Goal: Transaction & Acquisition: Obtain resource

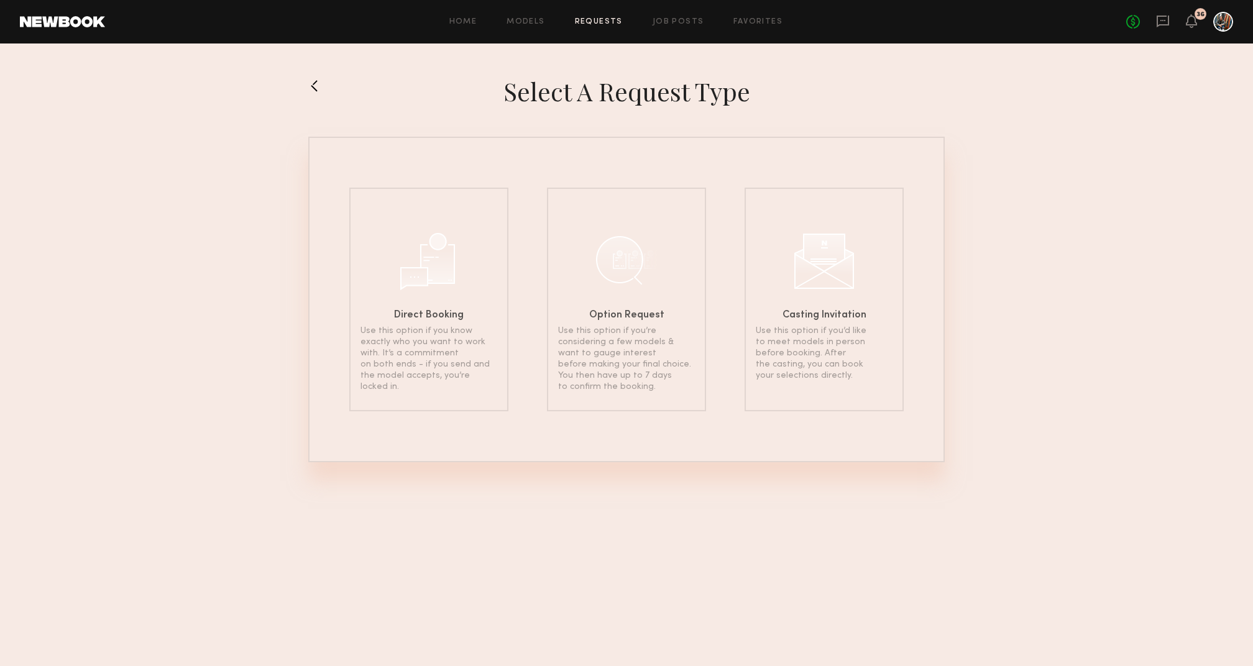
click at [515, 14] on div "Home Models Requests Job Posts Favorites Sign Out No fees up to $5,000 36" at bounding box center [669, 22] width 1128 height 20
click at [527, 25] on div "Home Models Requests Job Posts Favorites Sign Out No fees up to $5,000 36" at bounding box center [669, 22] width 1128 height 20
click at [535, 16] on div "Home Models Requests Job Posts Favorites Sign Out No fees up to $5,000 36" at bounding box center [669, 22] width 1128 height 20
click at [535, 18] on link "Models" at bounding box center [526, 22] width 38 height 8
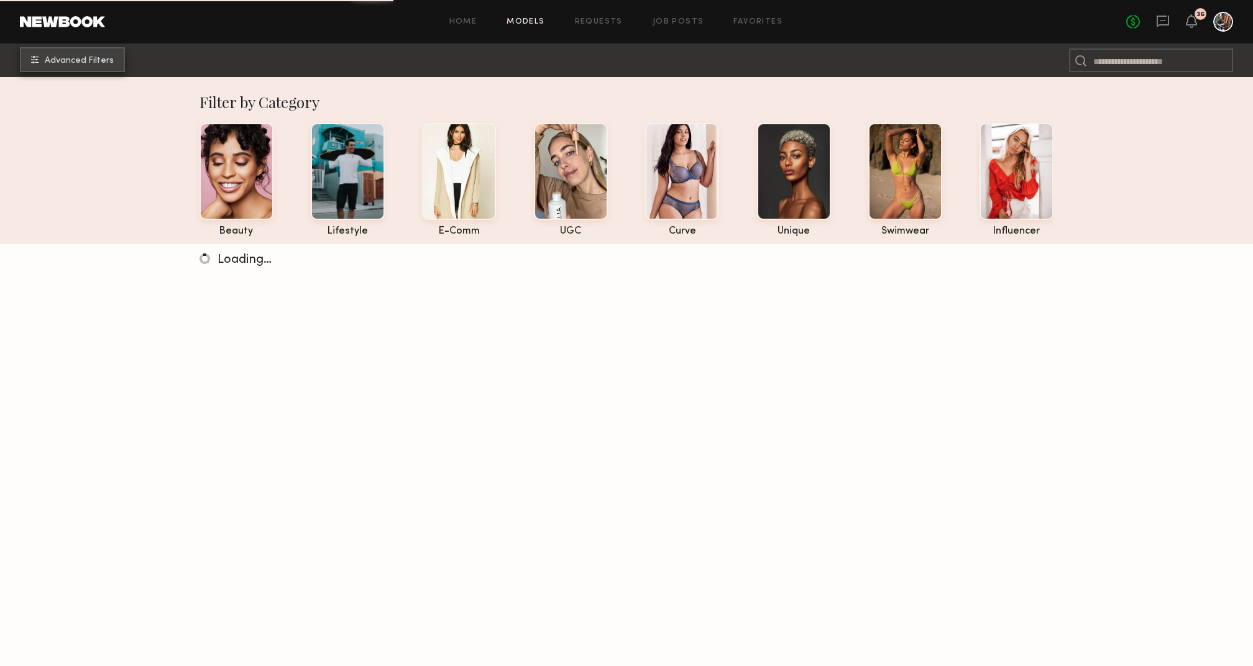
click at [109, 55] on button "Advanced Filters" at bounding box center [72, 59] width 105 height 25
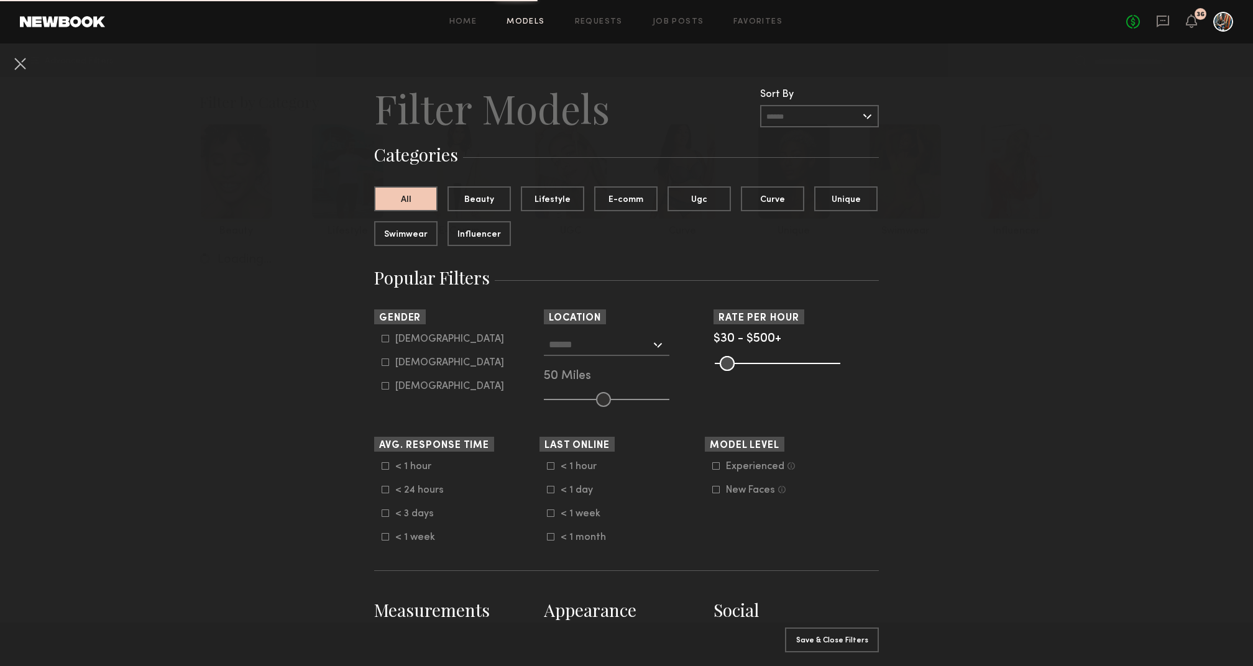
click at [387, 361] on icon at bounding box center [385, 362] width 7 height 7
type input "**"
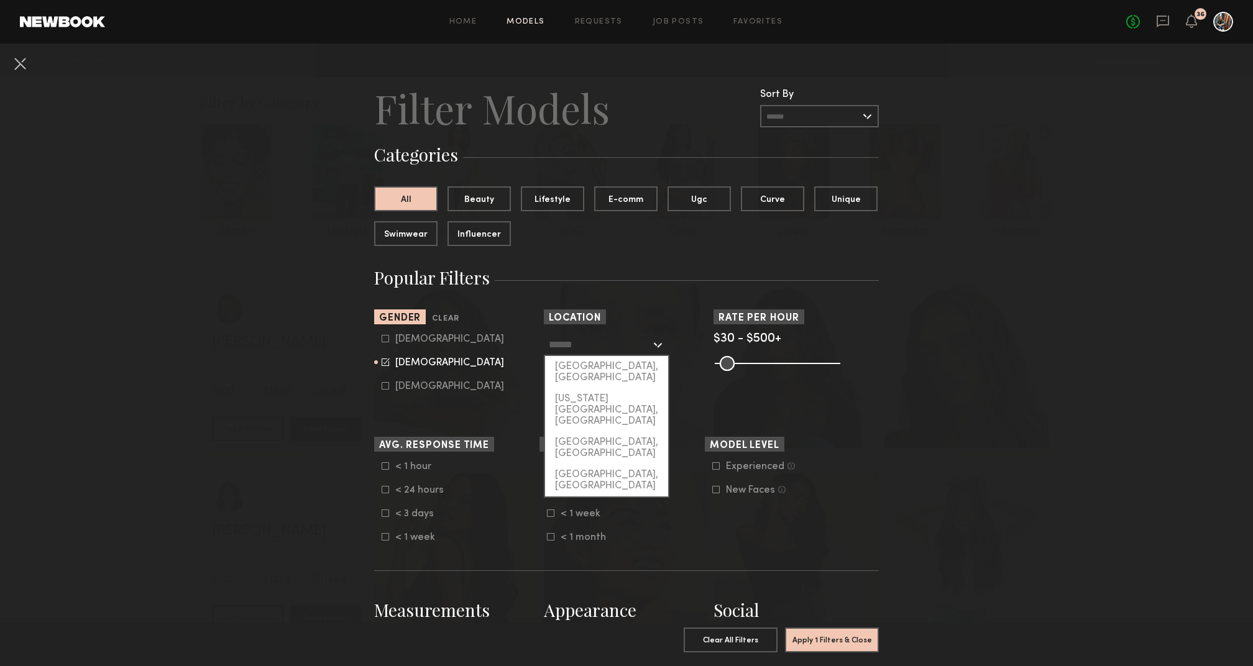
click at [636, 349] on input "text" at bounding box center [600, 344] width 102 height 21
click at [627, 366] on div "[GEOGRAPHIC_DATA], [GEOGRAPHIC_DATA]" at bounding box center [606, 372] width 123 height 32
type input "**********"
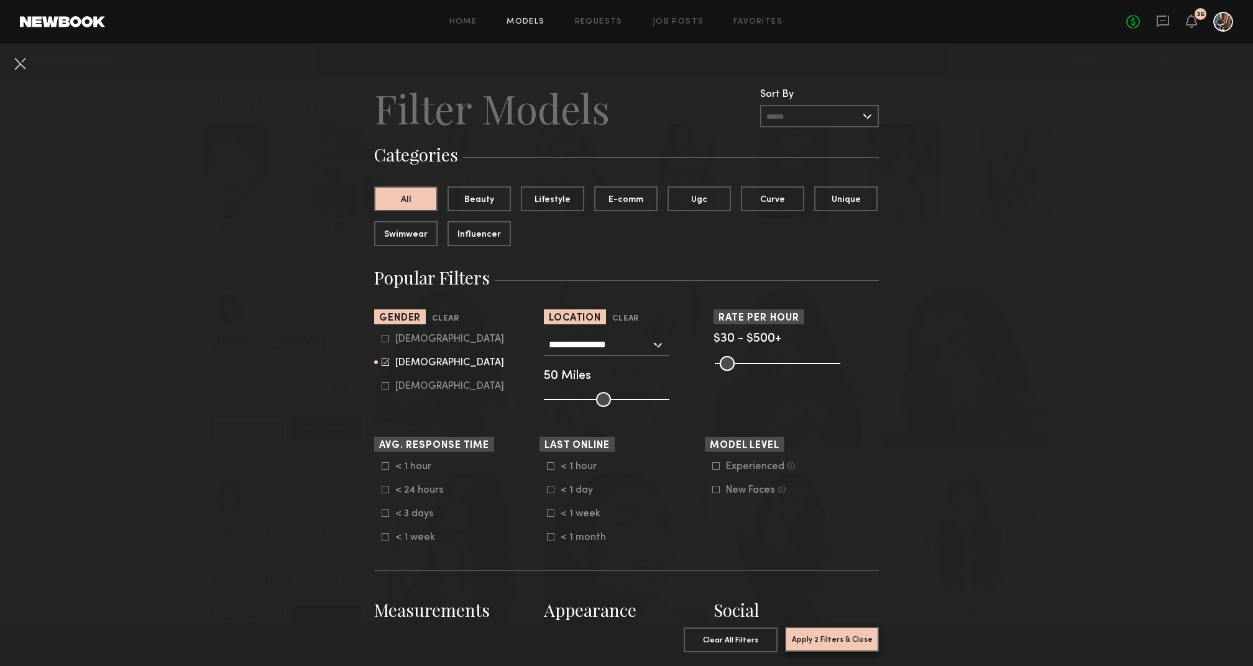
click at [831, 635] on button "Apply 2 Filters & Close" at bounding box center [832, 639] width 94 height 25
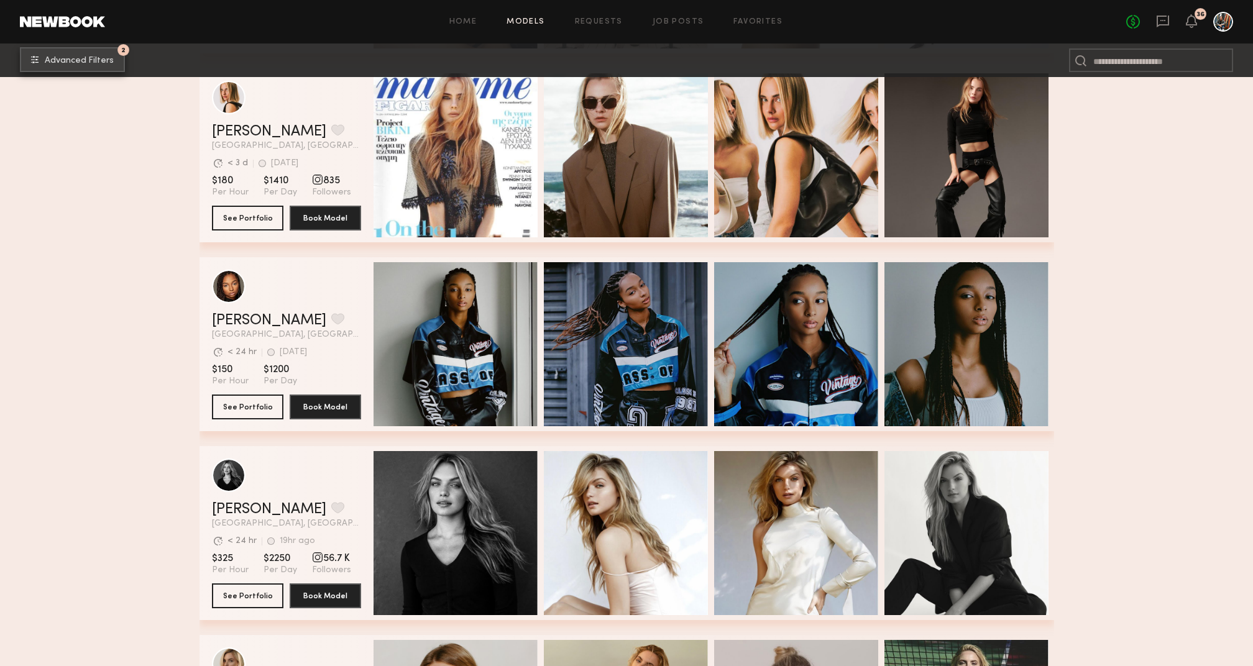
scroll to position [3281, 0]
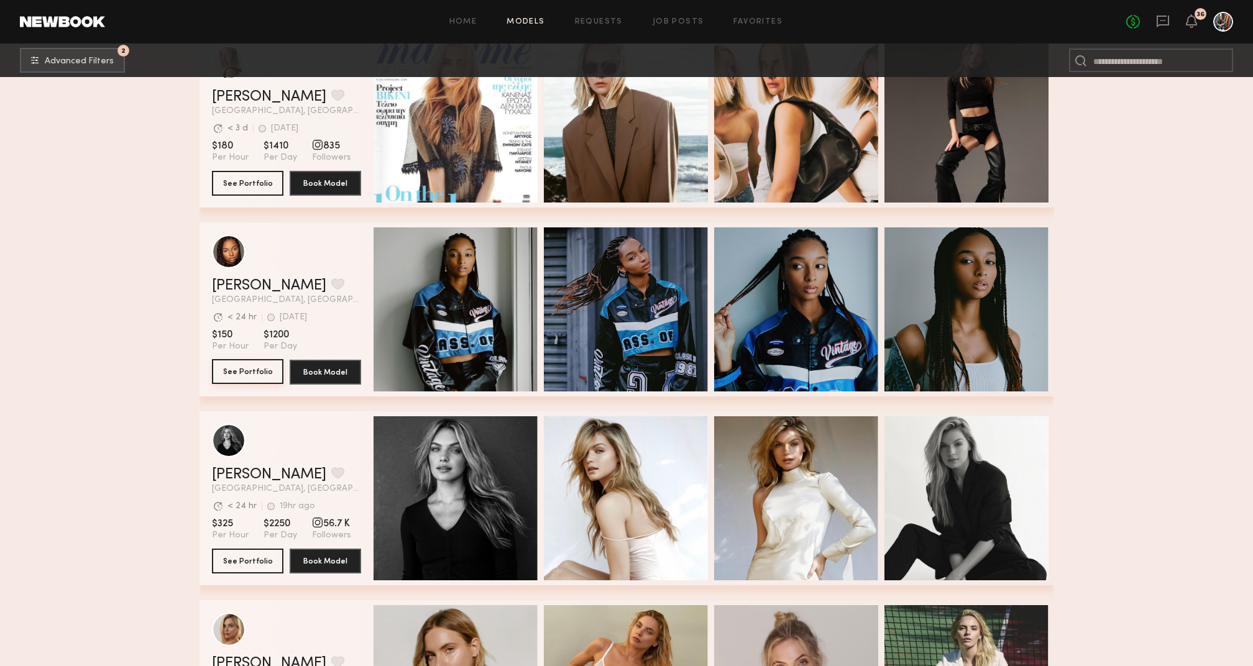
click at [247, 371] on button "See Portfolio" at bounding box center [247, 371] width 71 height 25
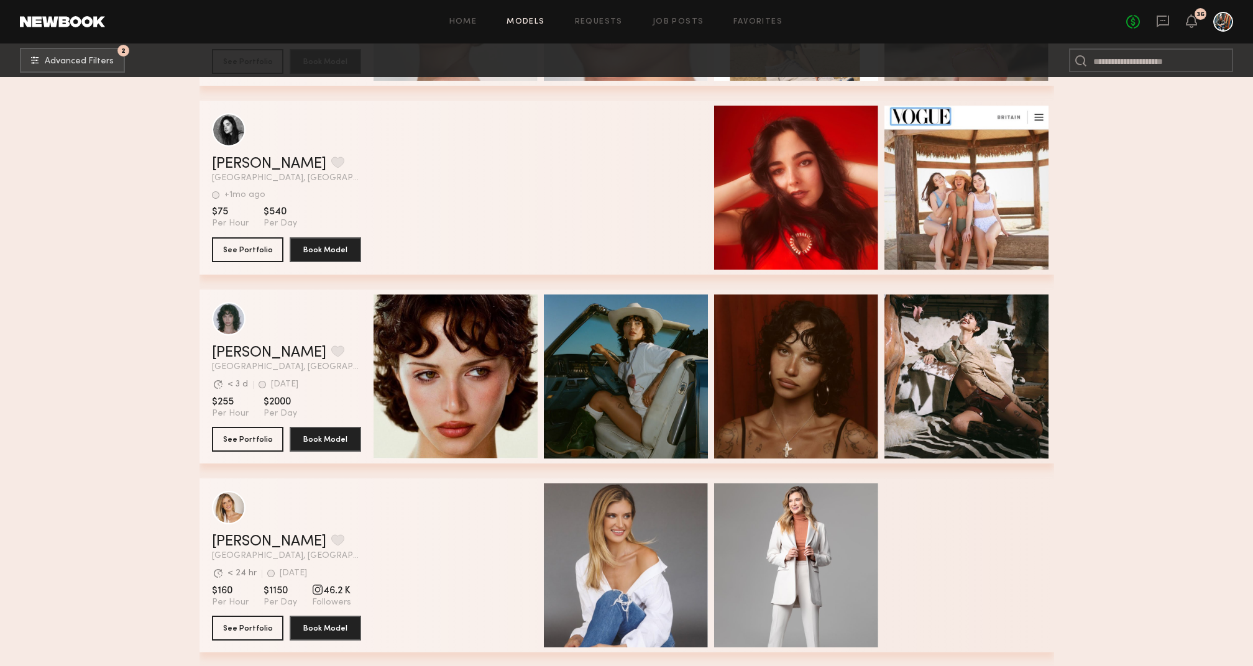
scroll to position [4724, 0]
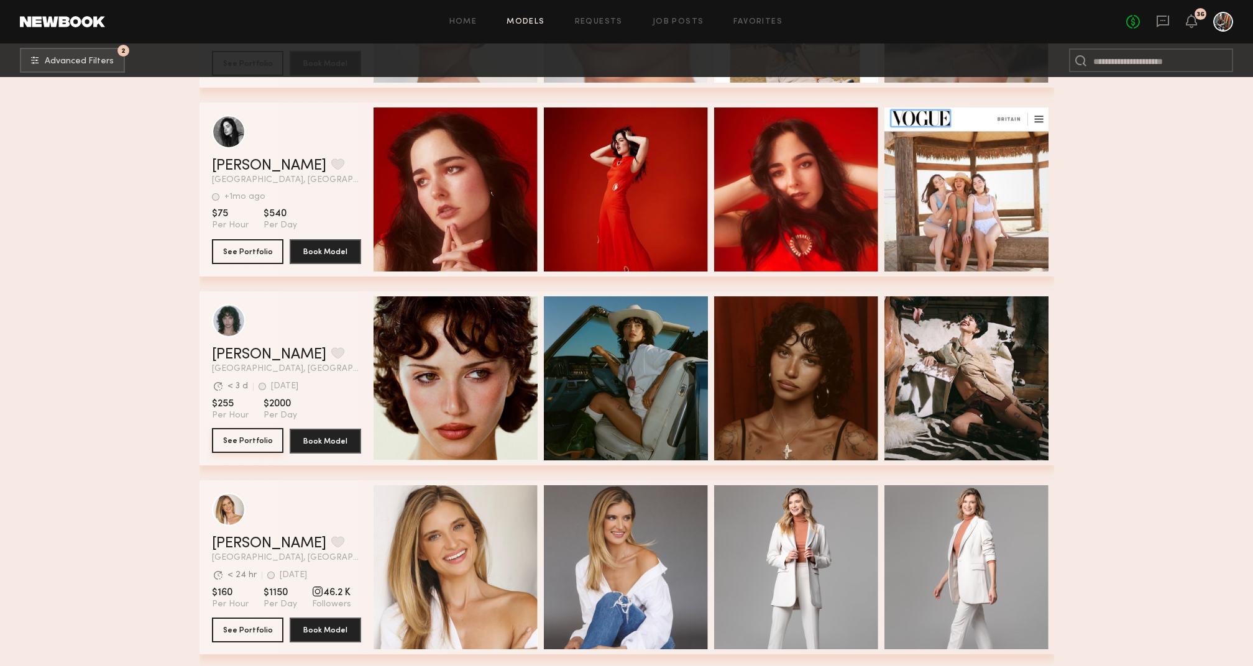
click at [246, 446] on button "See Portfolio" at bounding box center [247, 440] width 71 height 25
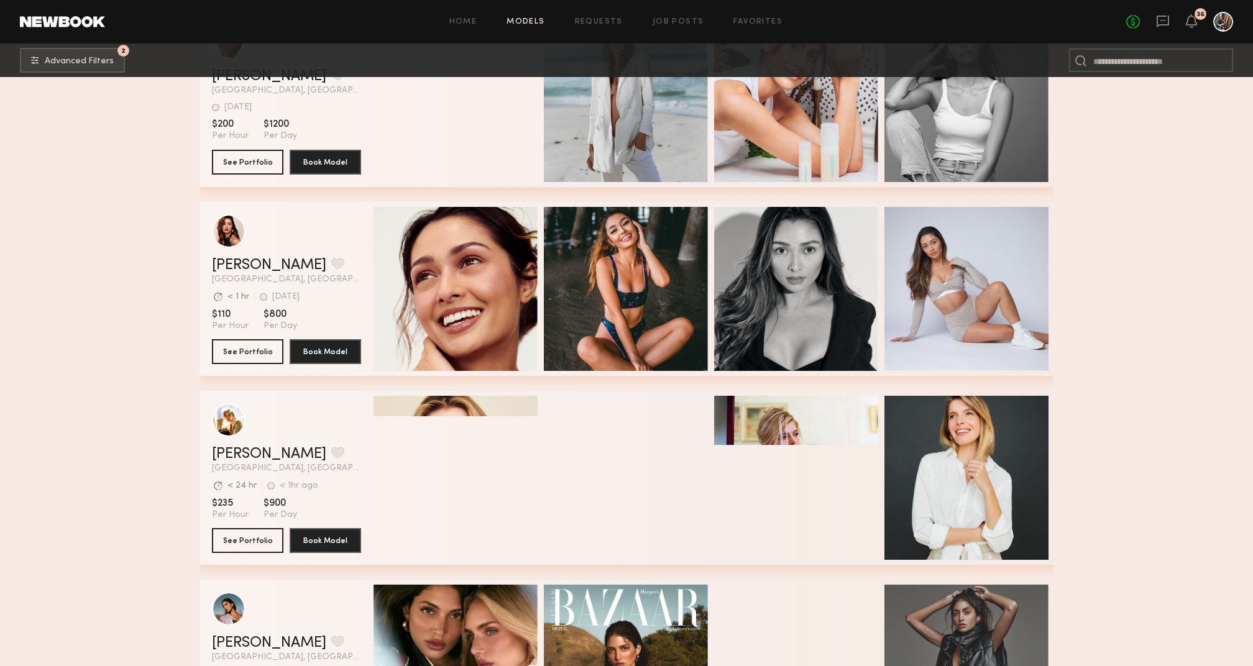
scroll to position [6740, 0]
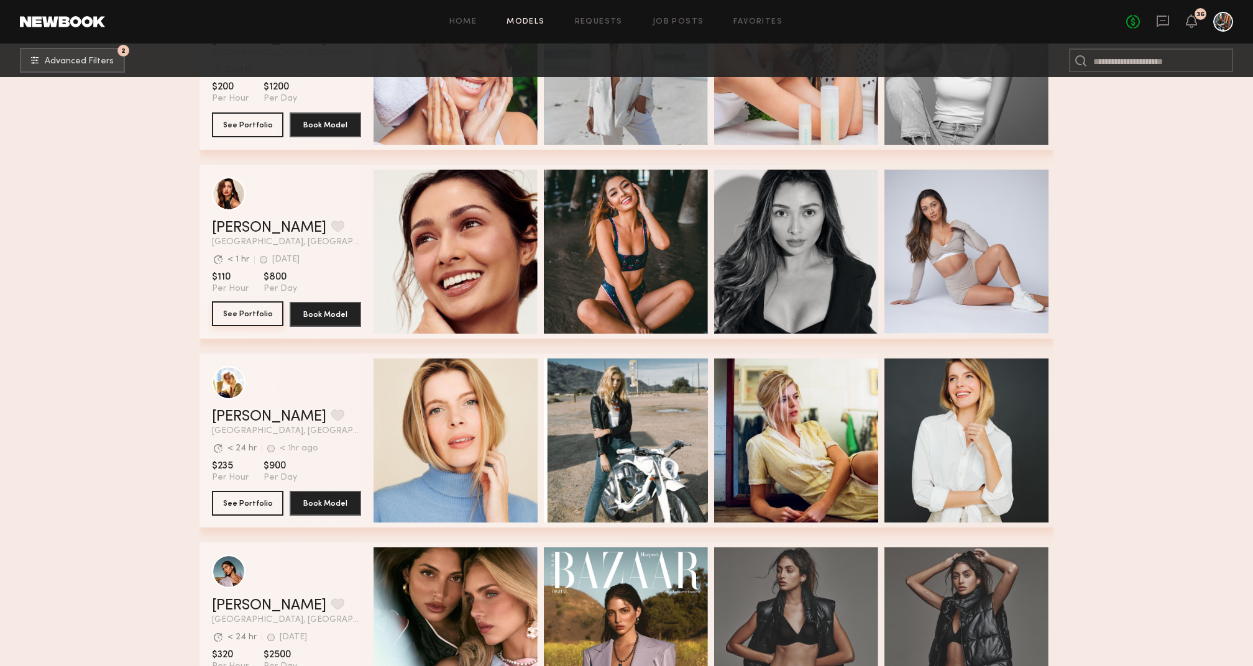
click at [254, 304] on button "See Portfolio" at bounding box center [247, 314] width 71 height 25
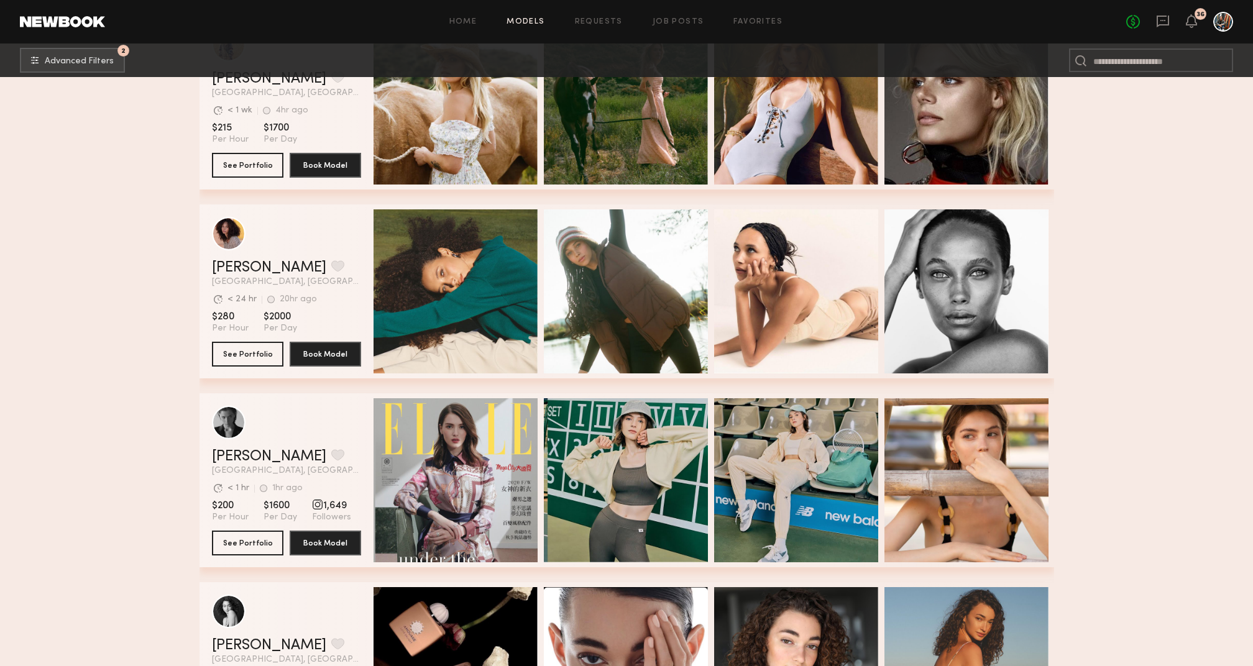
scroll to position [8065, 0]
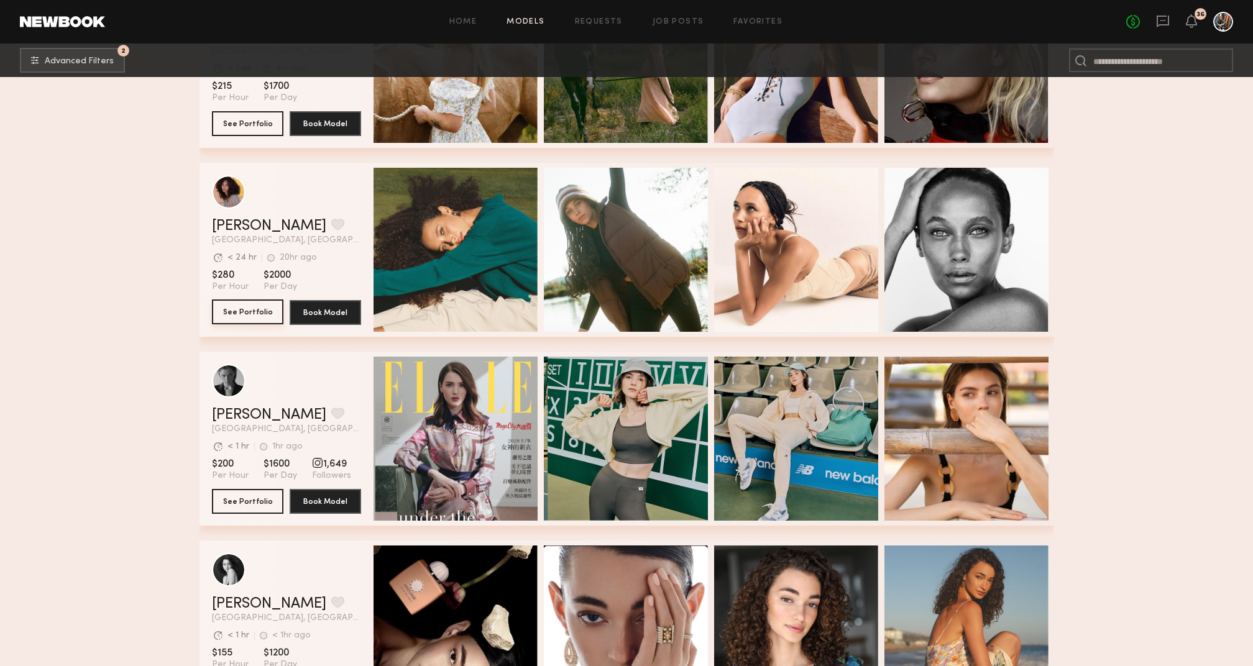
click at [259, 307] on button "See Portfolio" at bounding box center [247, 312] width 71 height 25
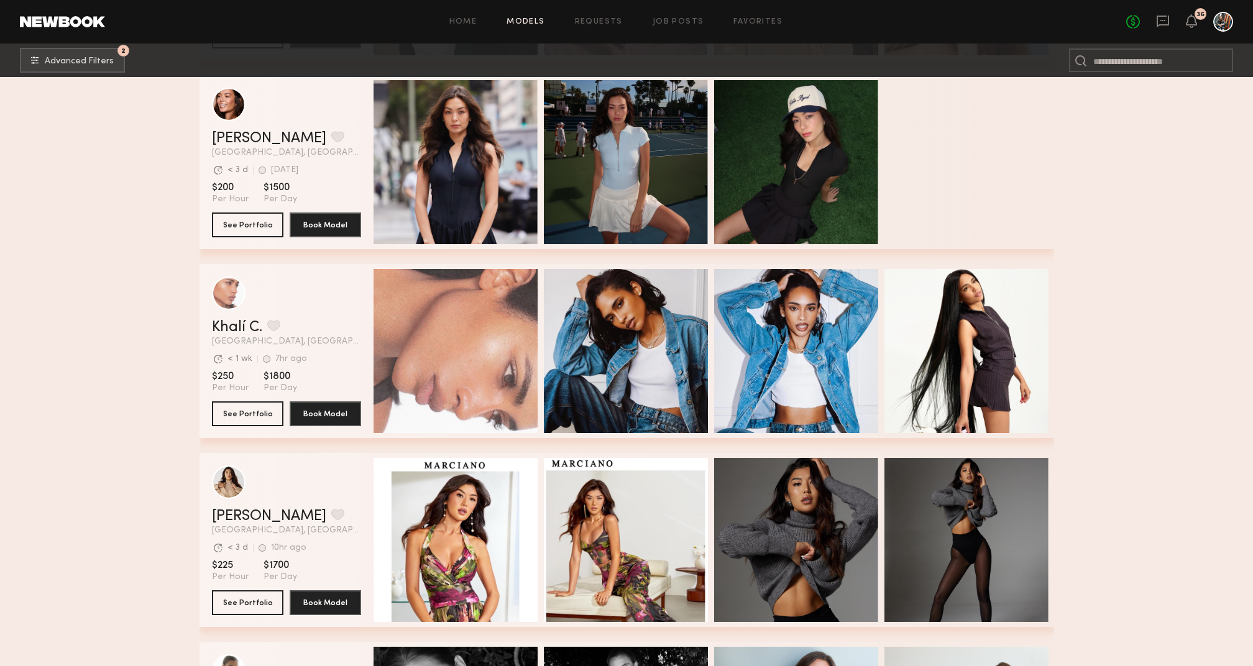
scroll to position [9856, 0]
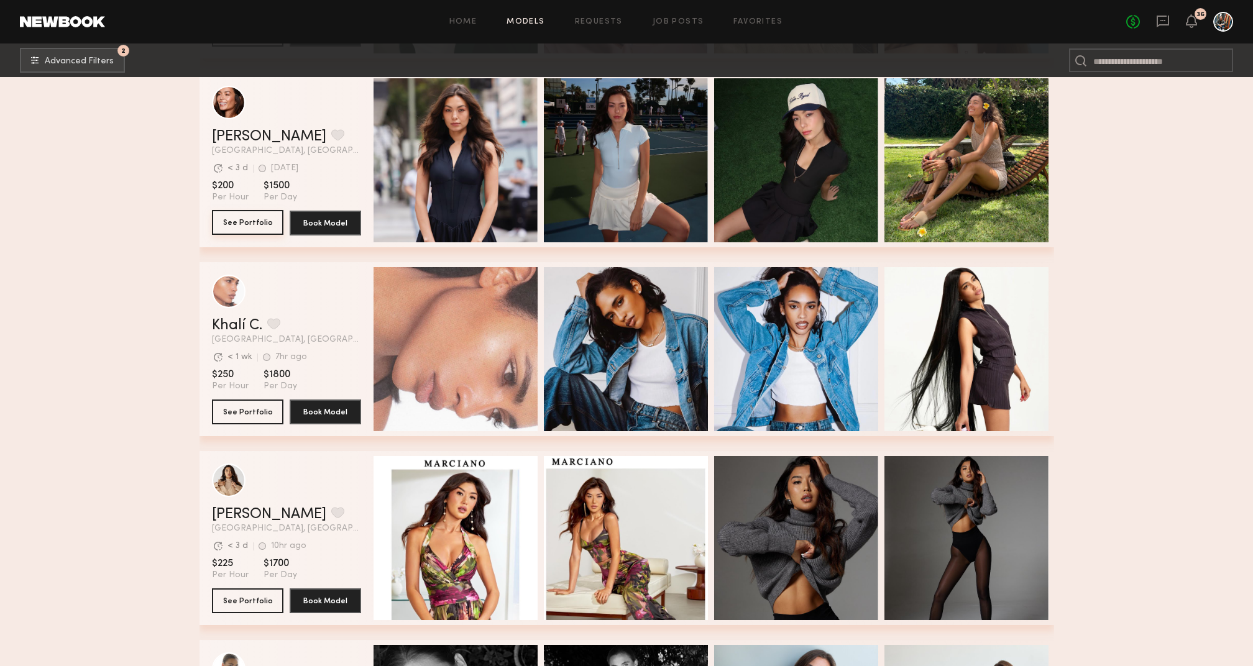
click at [244, 226] on button "See Portfolio" at bounding box center [247, 222] width 71 height 25
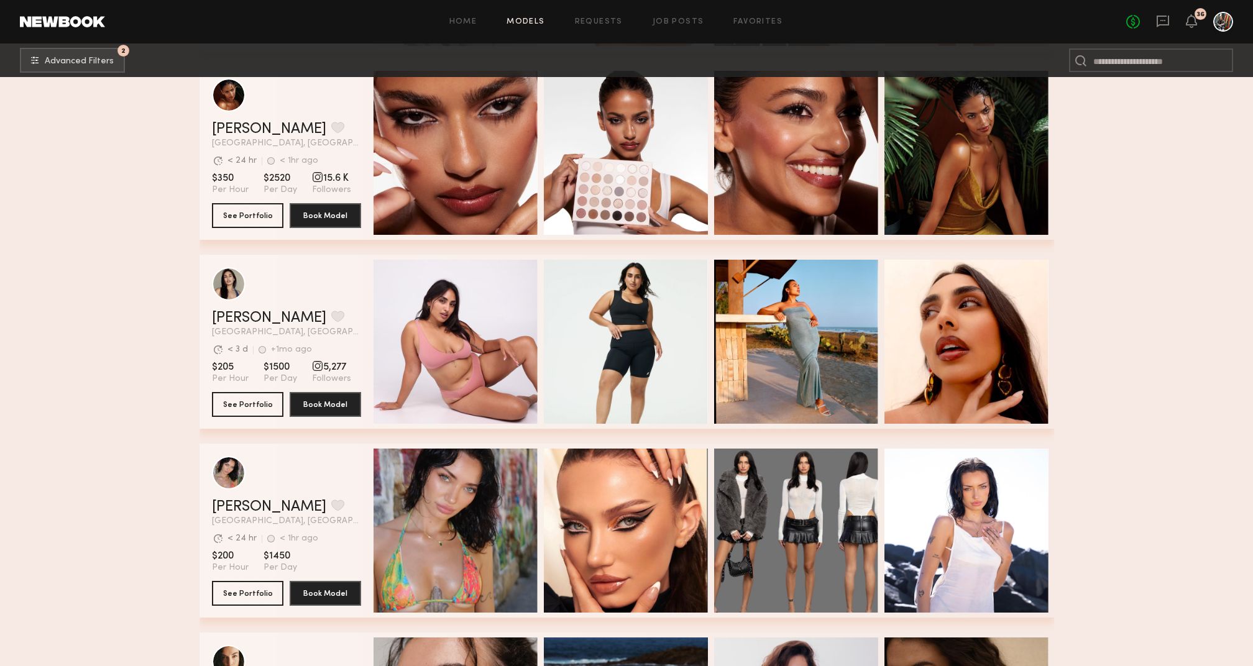
scroll to position [11552, 0]
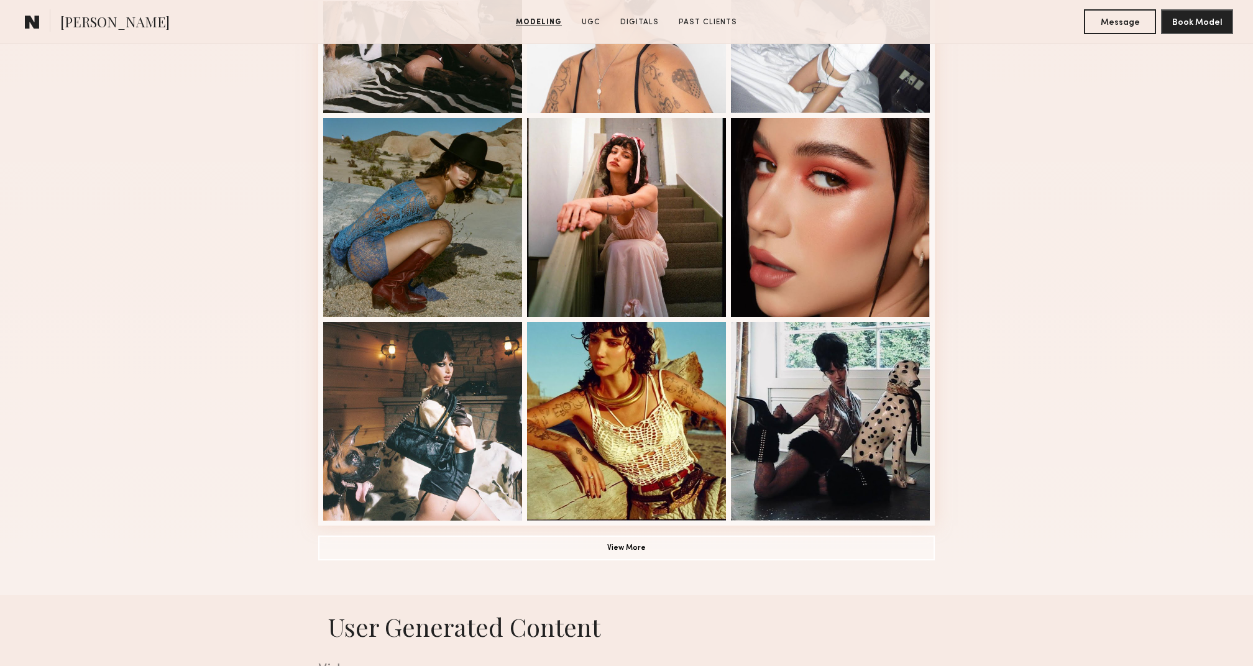
scroll to position [658, 0]
click at [639, 543] on button "View More" at bounding box center [626, 547] width 617 height 25
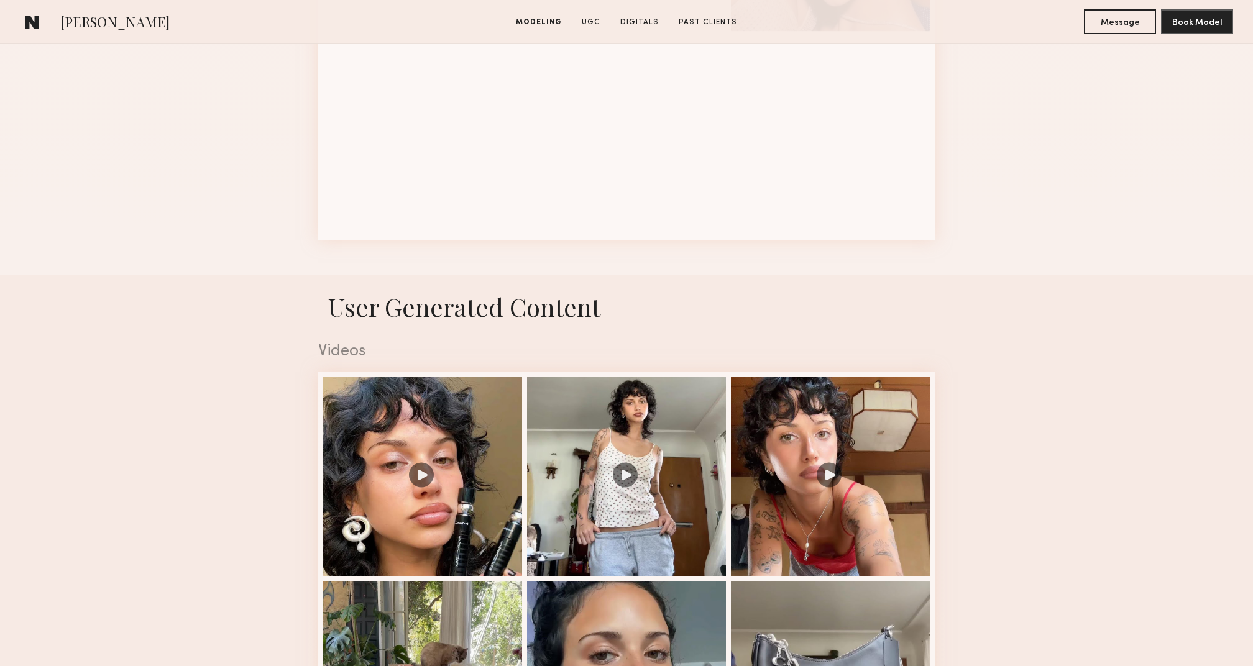
scroll to position [1769, 0]
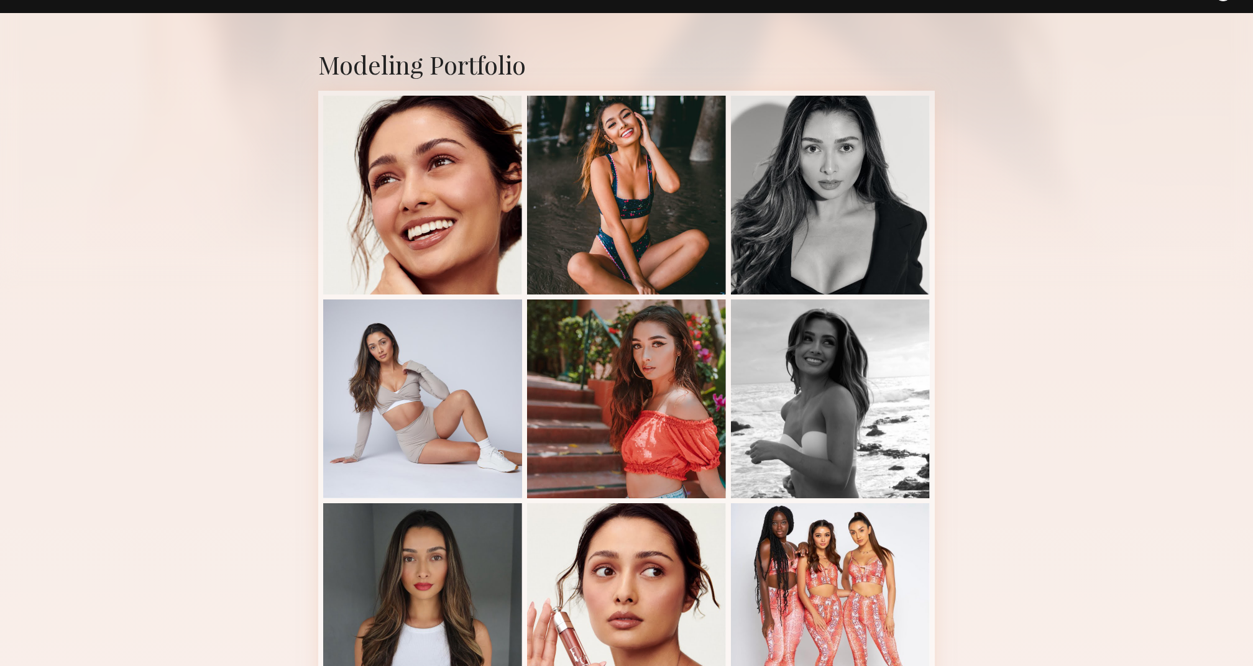
scroll to position [221, 0]
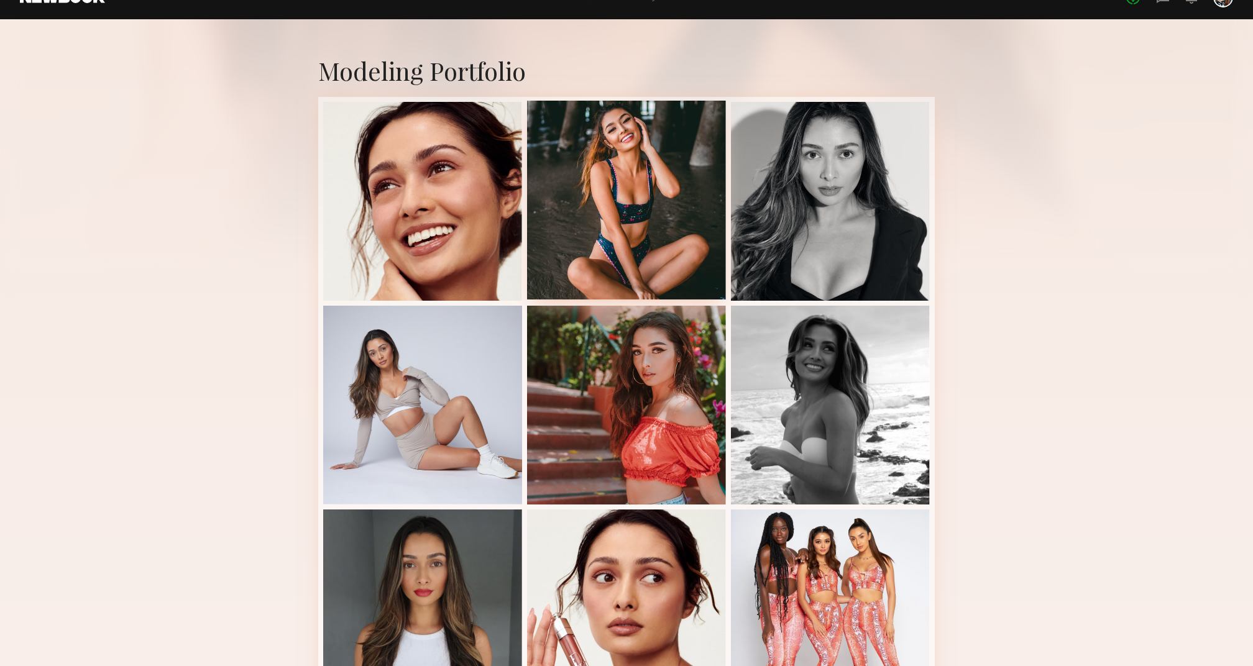
click at [624, 255] on div at bounding box center [626, 200] width 199 height 199
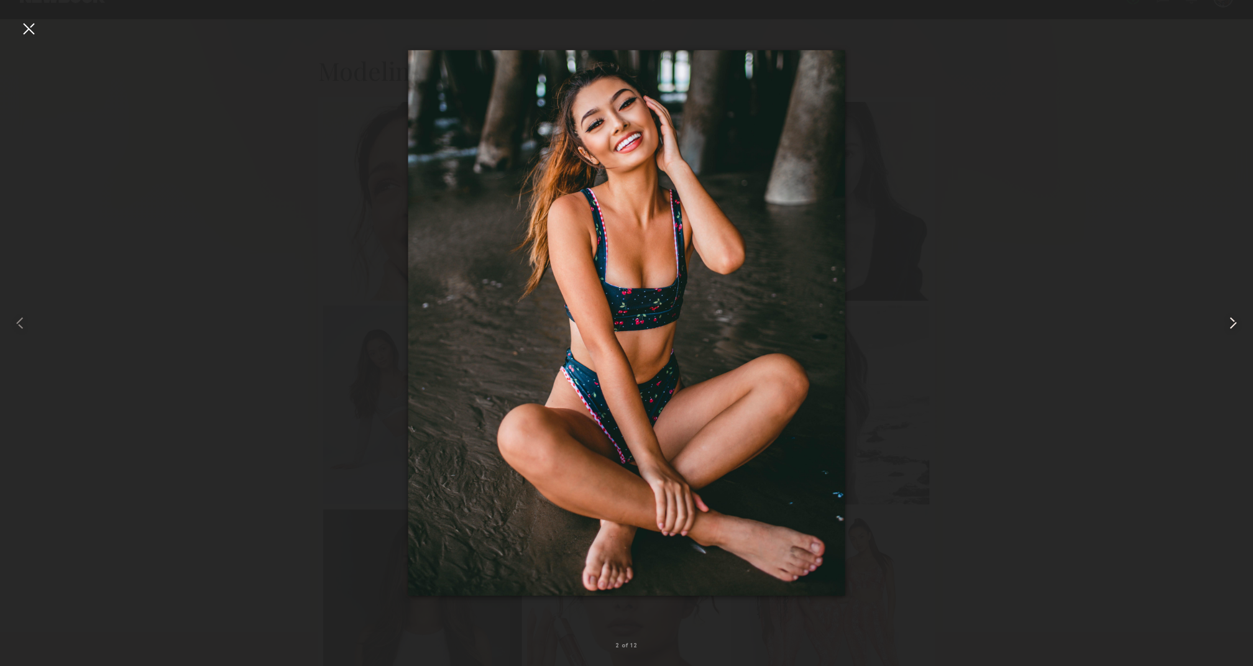
click at [1234, 326] on common-icon at bounding box center [1233, 323] width 20 height 20
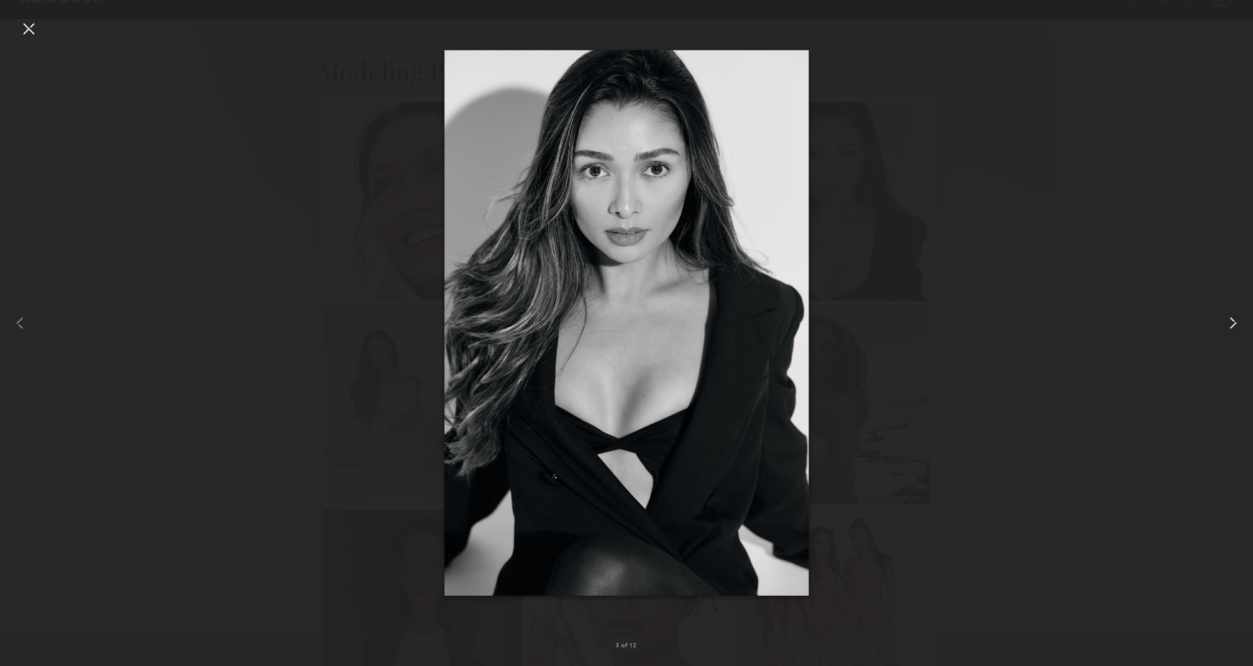
click at [1234, 326] on common-icon at bounding box center [1233, 323] width 20 height 20
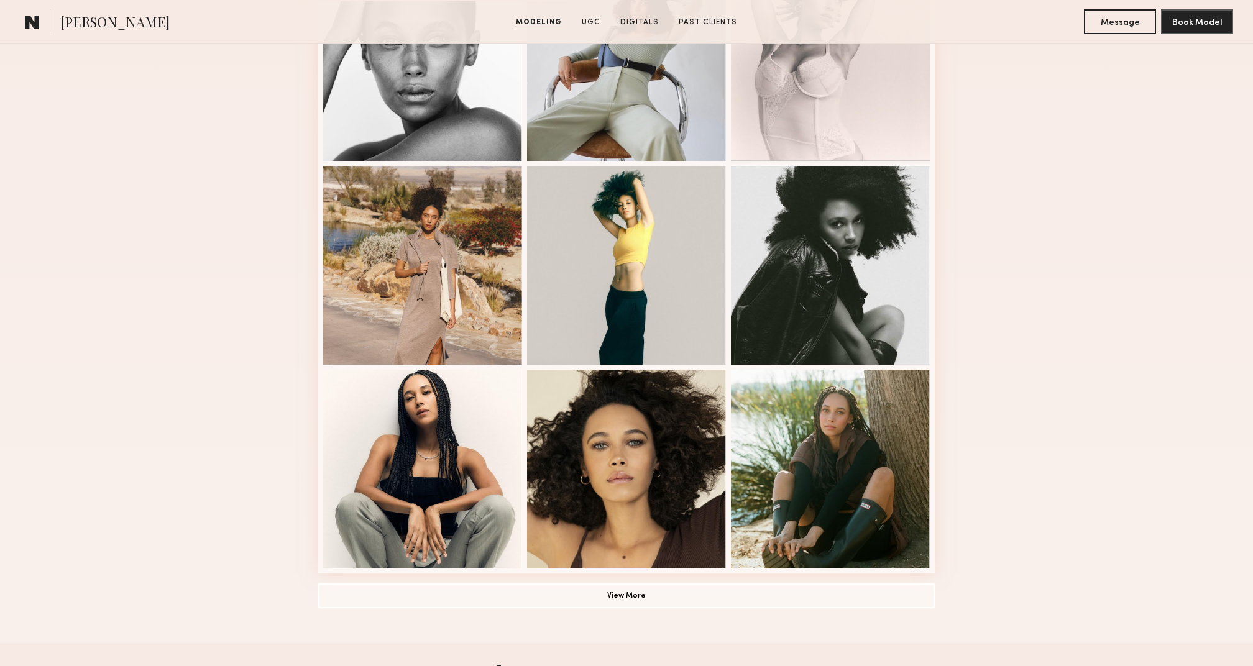
scroll to position [610, 0]
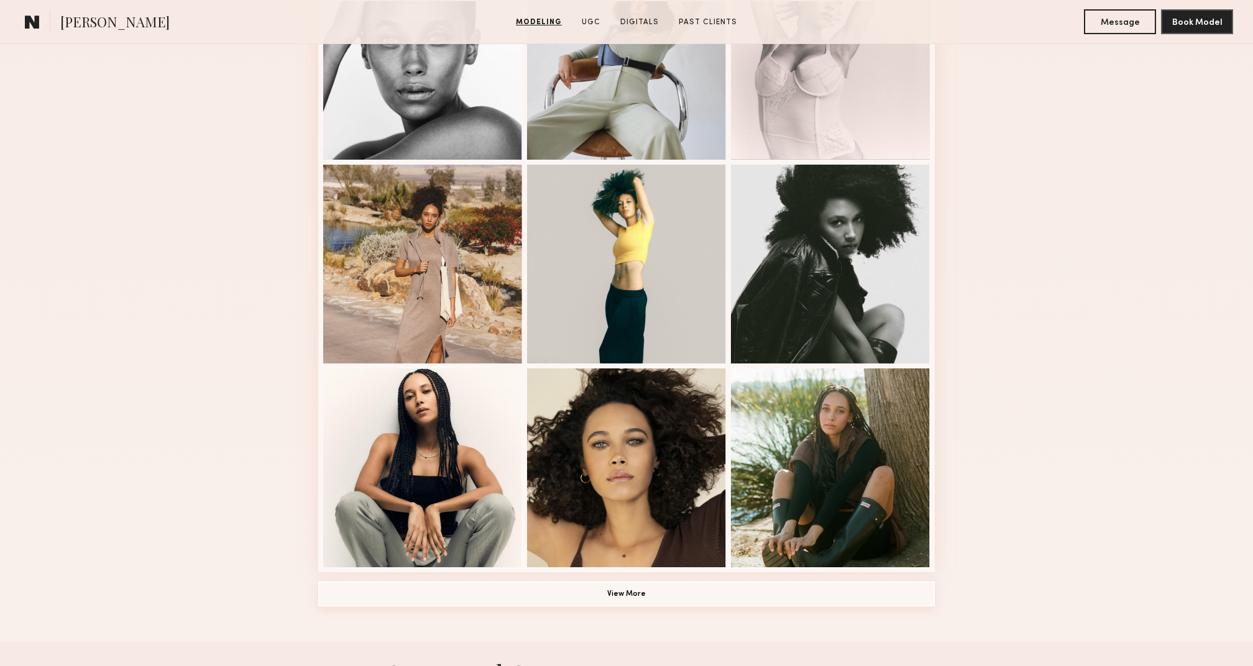
click at [717, 594] on button "View More" at bounding box center [626, 594] width 617 height 25
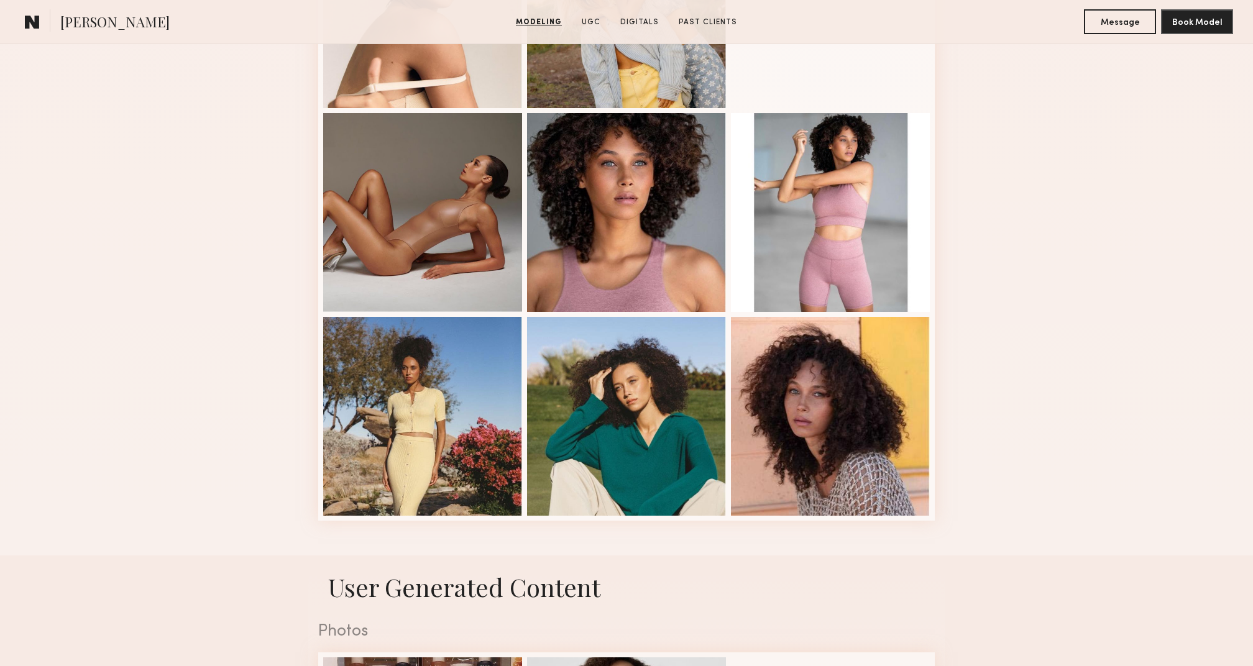
scroll to position [1478, 0]
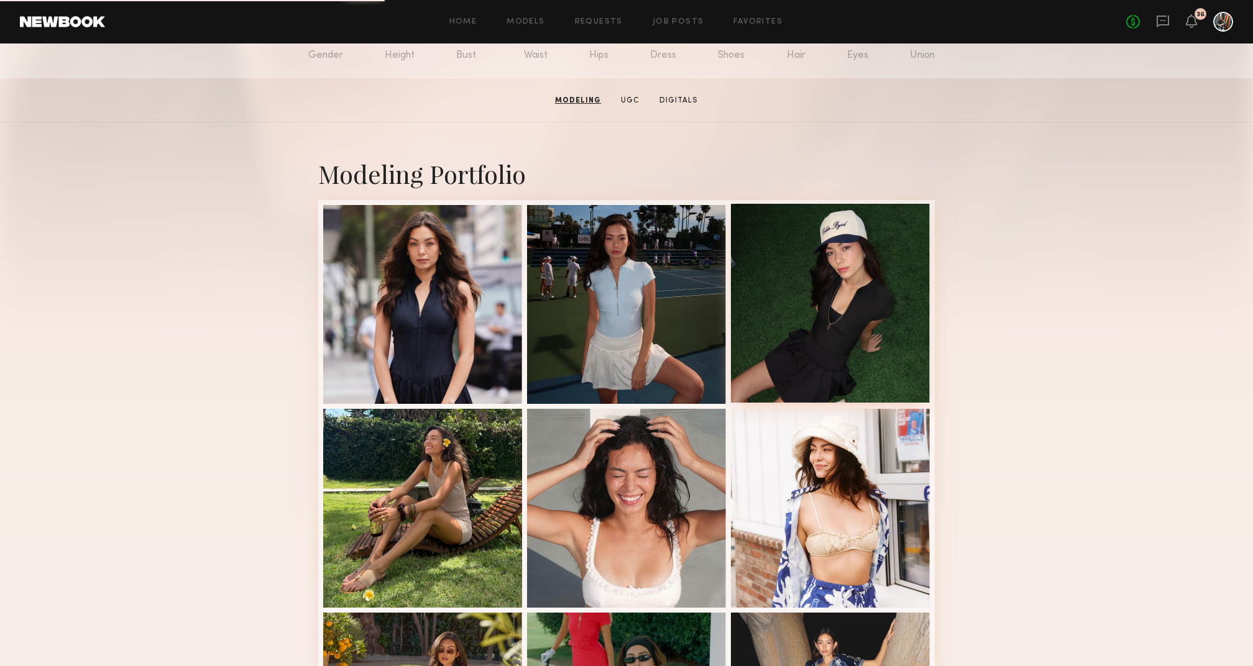
scroll to position [184, 0]
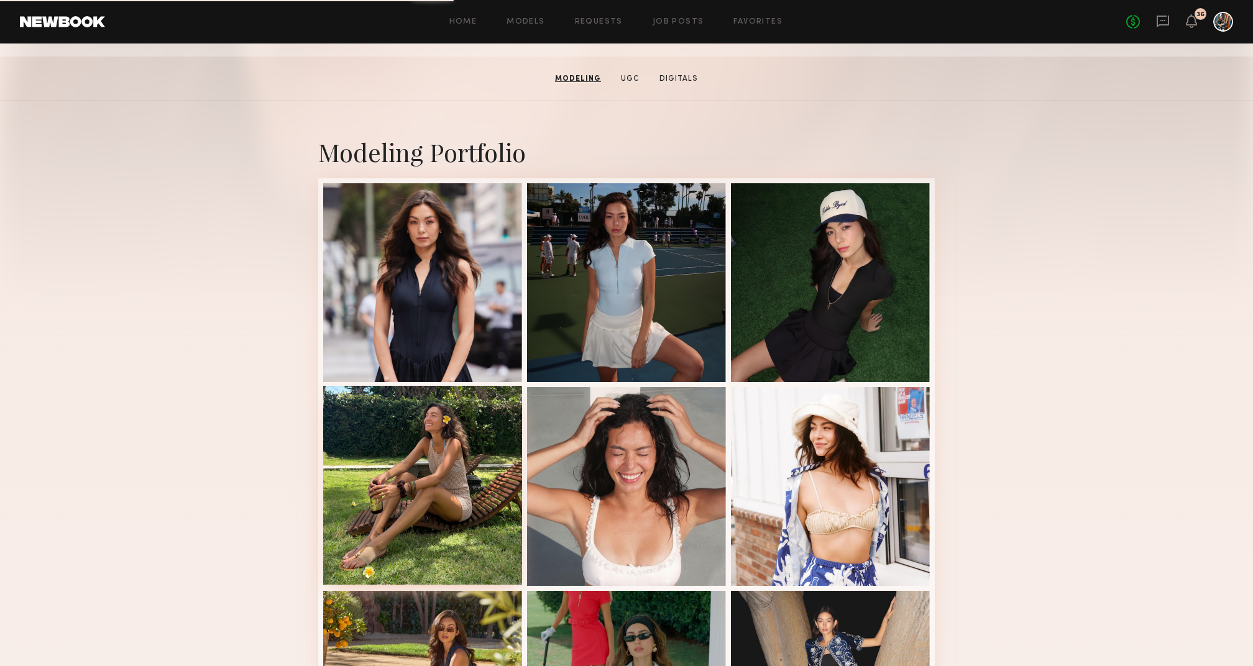
click at [448, 453] on div at bounding box center [422, 485] width 199 height 199
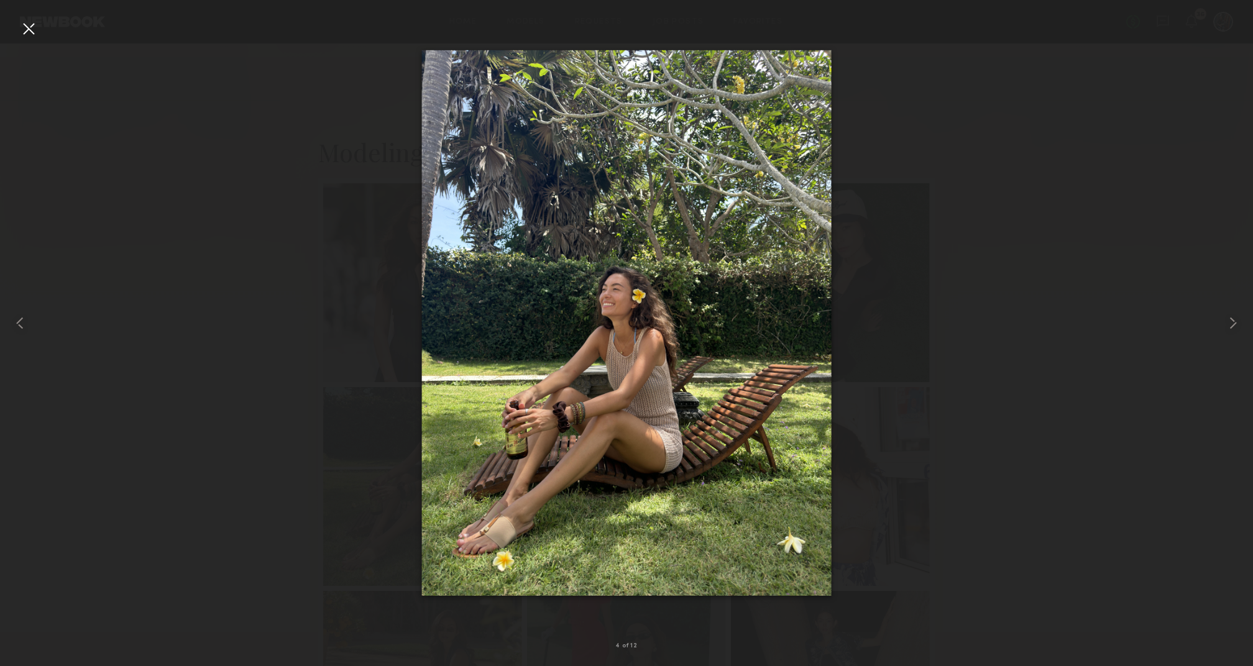
click at [33, 37] on div at bounding box center [29, 29] width 20 height 20
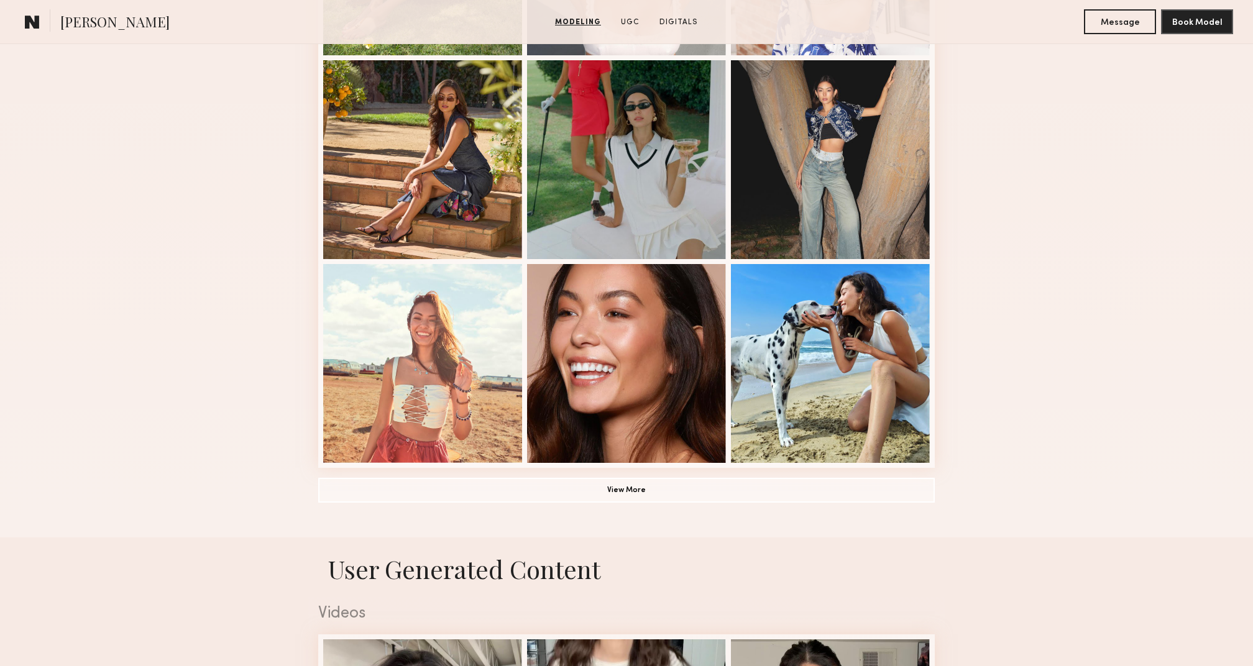
scroll to position [717, 0]
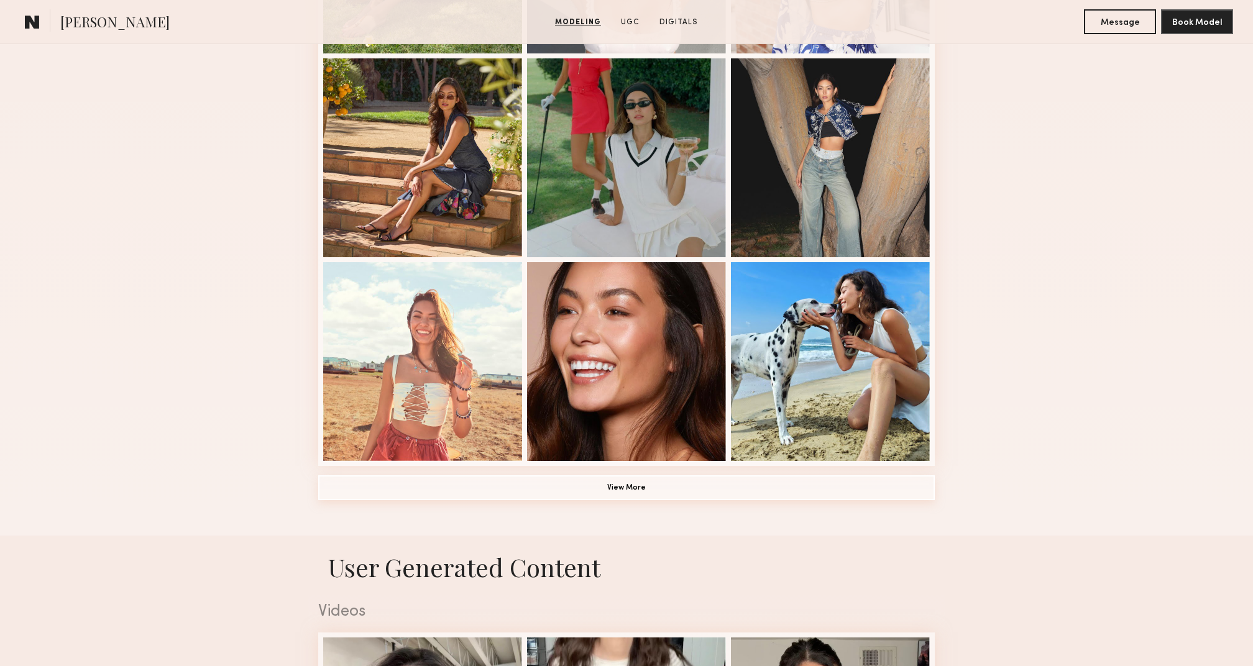
click at [675, 481] on button "View More" at bounding box center [626, 488] width 617 height 25
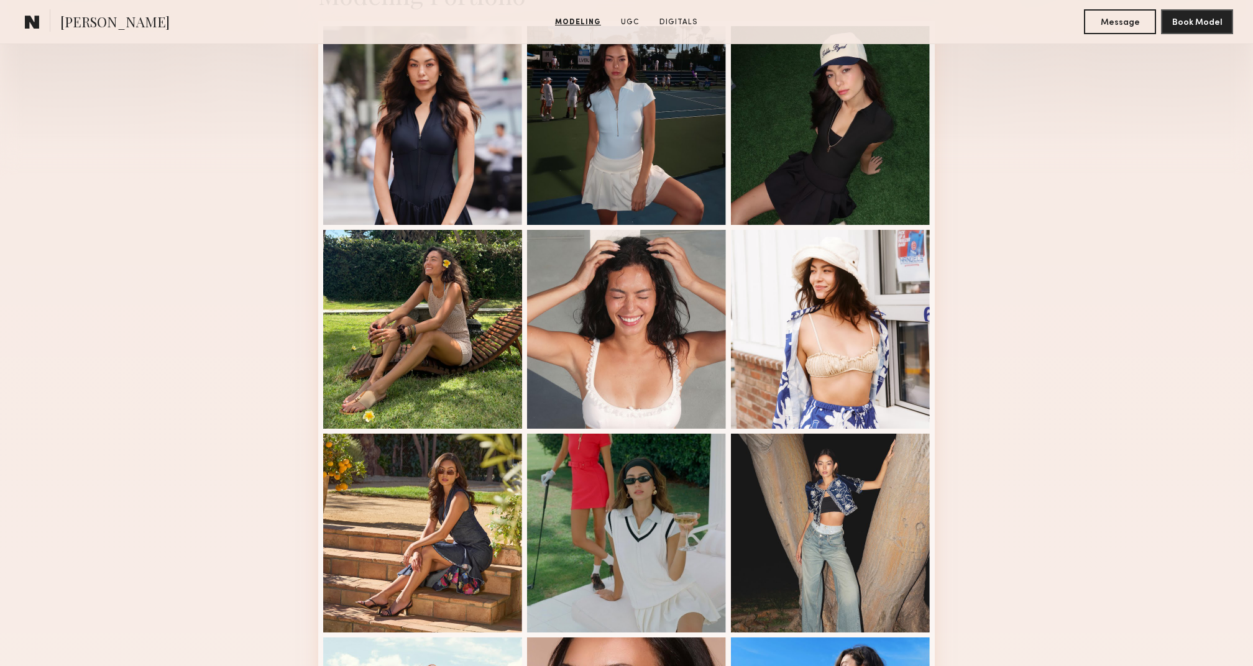
scroll to position [334, 0]
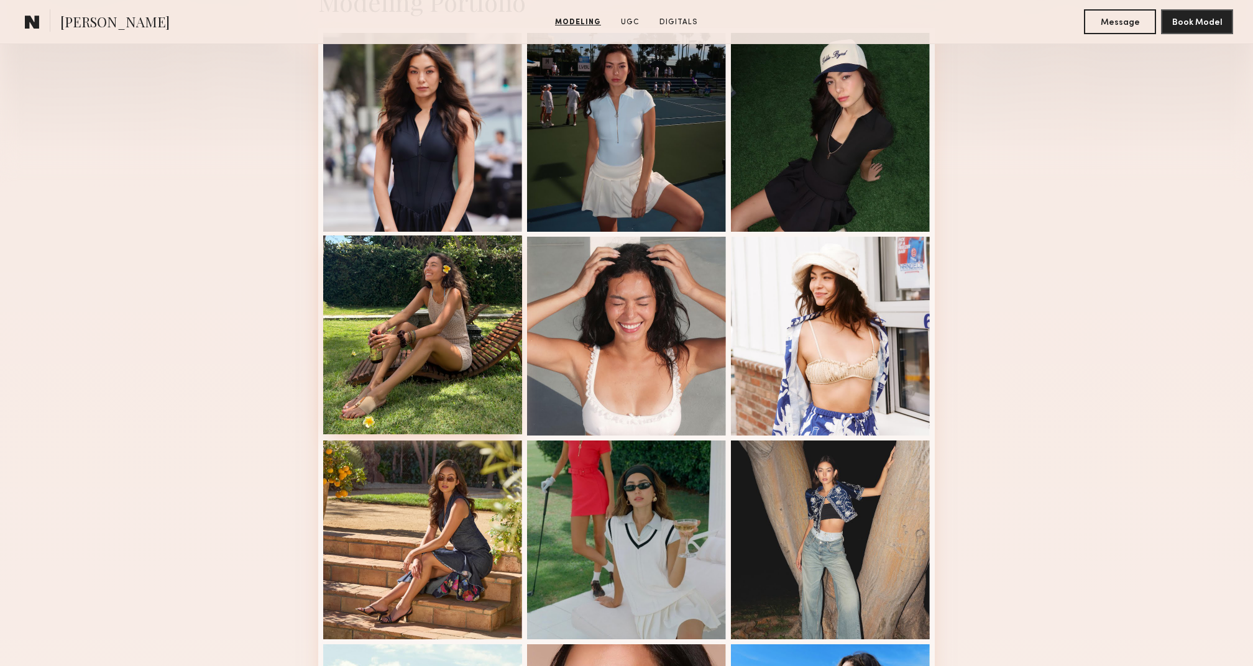
click at [485, 400] on div at bounding box center [422, 335] width 199 height 199
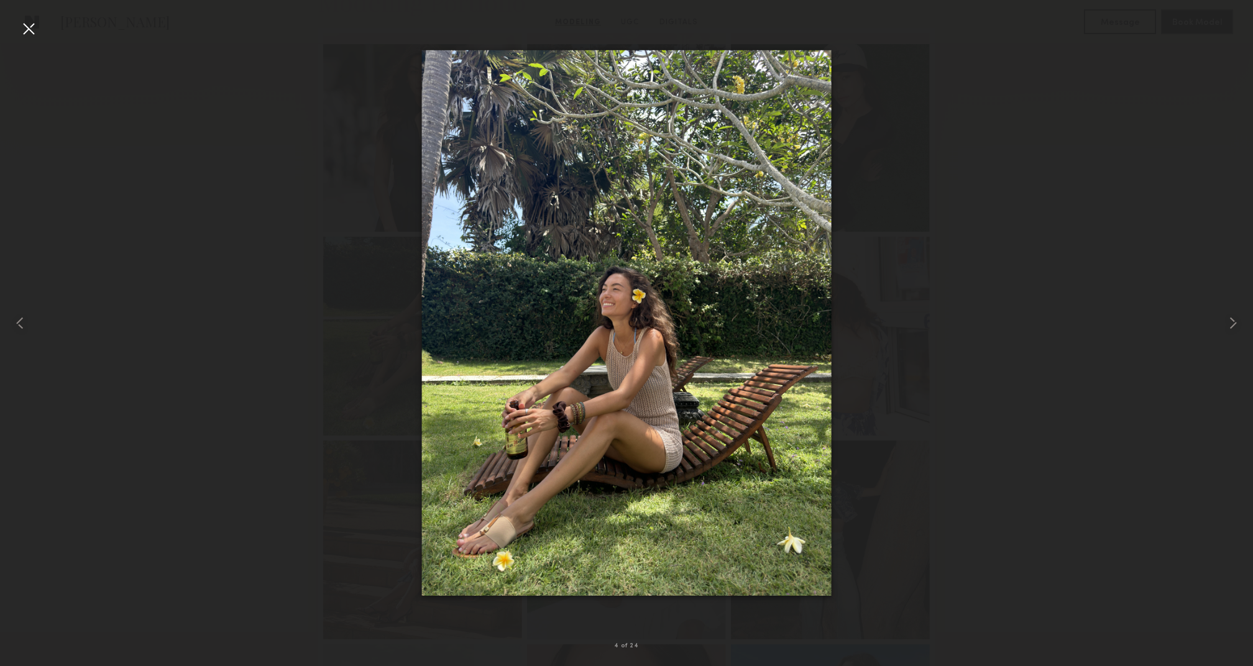
click at [34, 34] on div at bounding box center [29, 29] width 20 height 20
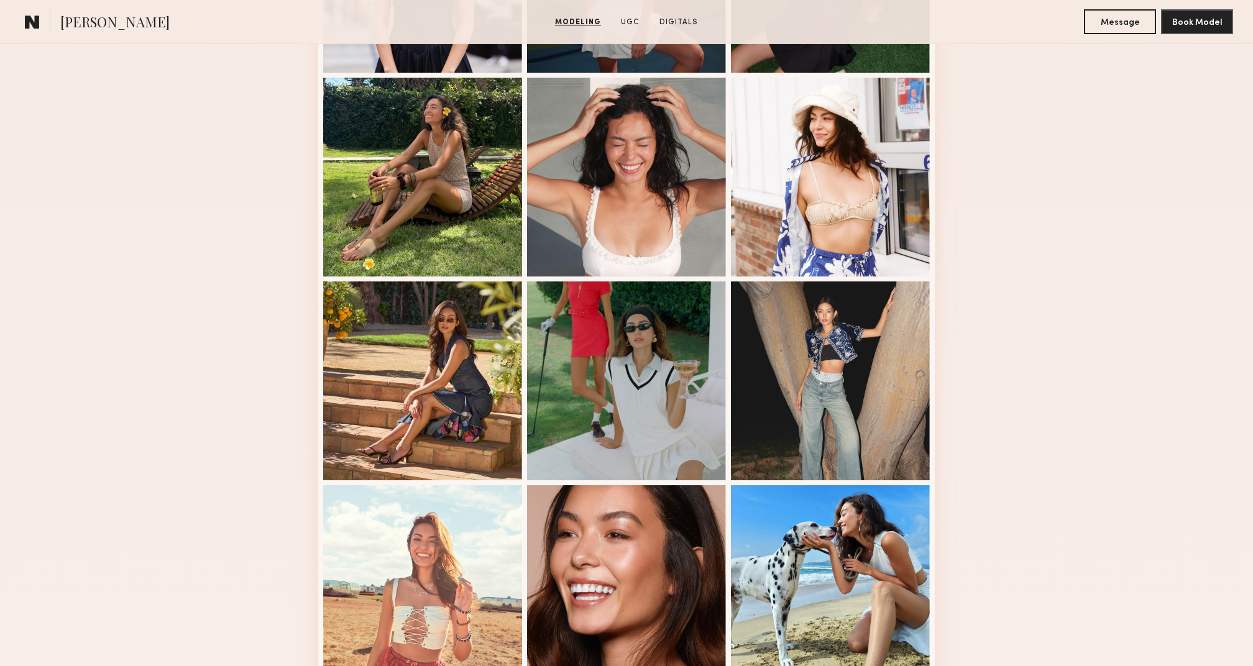
scroll to position [491, 0]
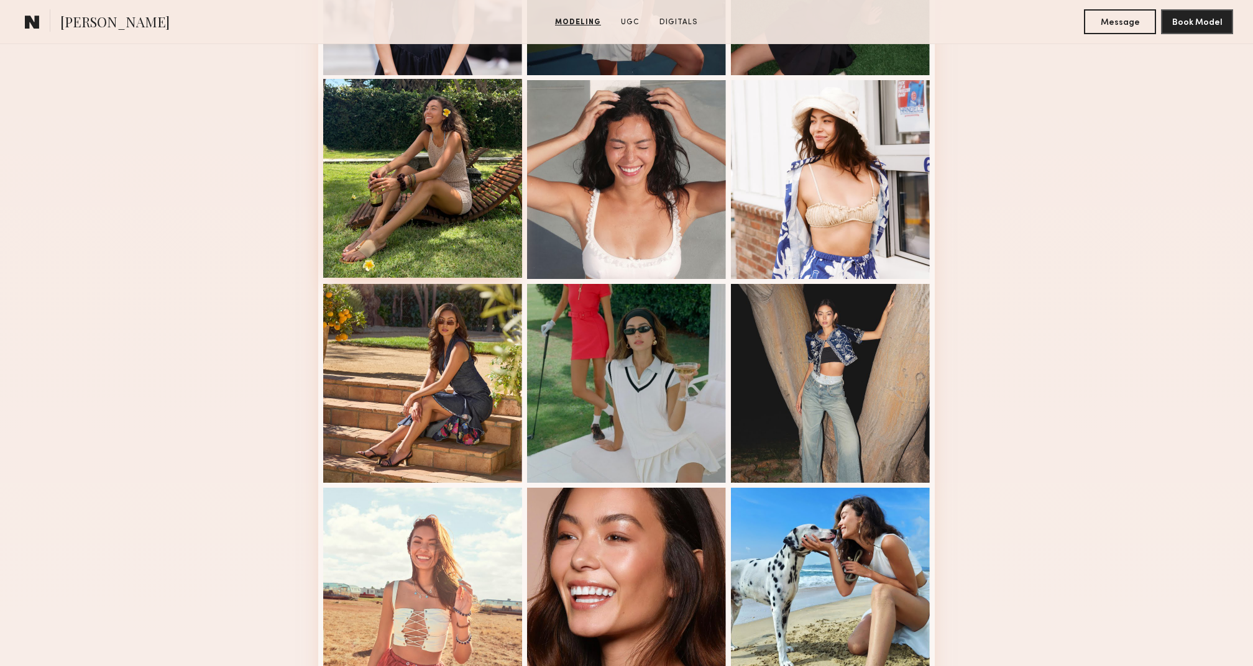
click at [453, 211] on div at bounding box center [422, 178] width 199 height 199
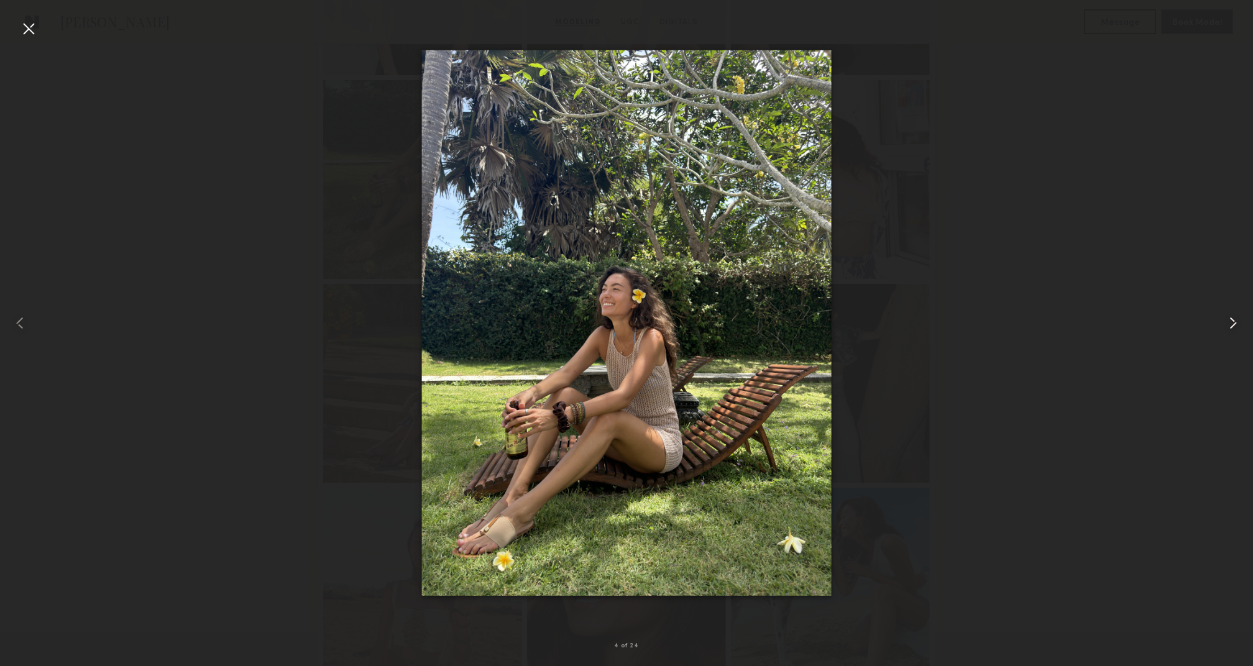
click at [1234, 318] on common-icon at bounding box center [1233, 323] width 20 height 20
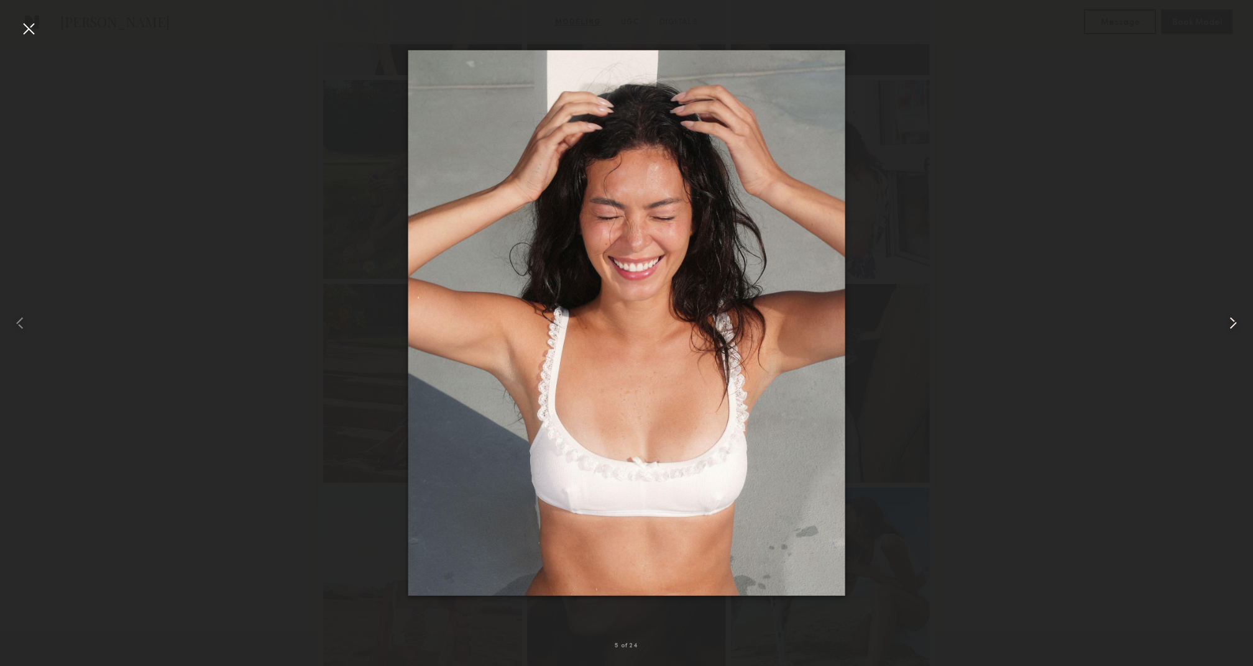
click at [1234, 318] on common-icon at bounding box center [1233, 323] width 20 height 20
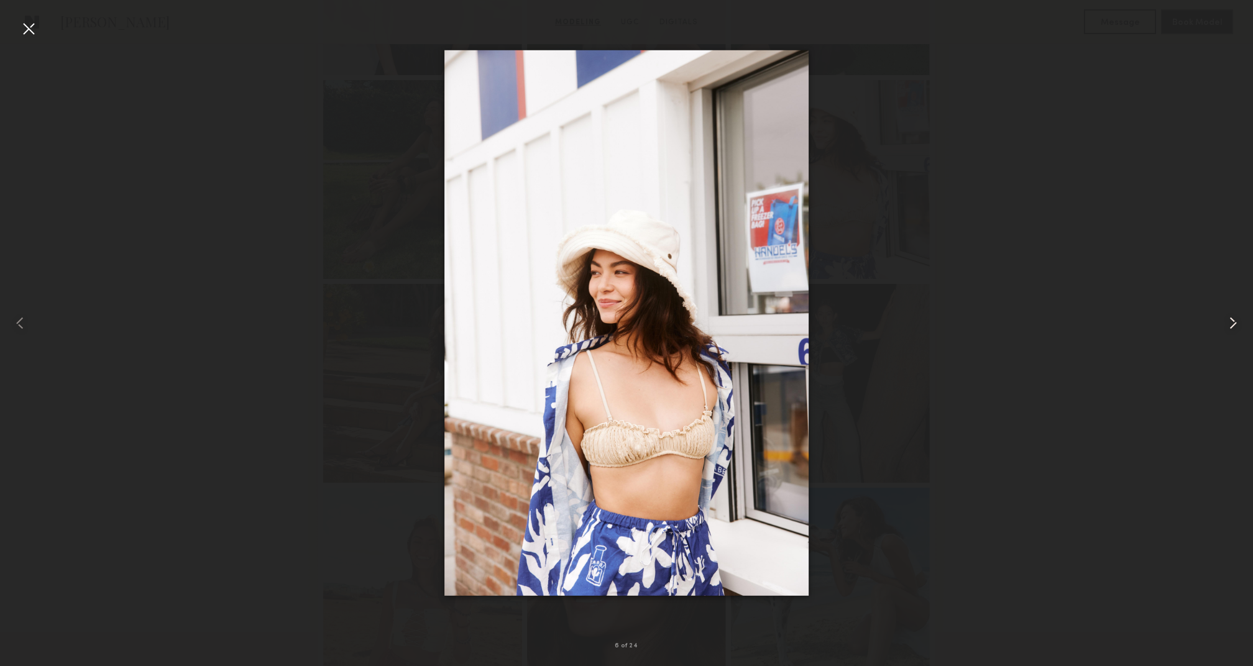
click at [1234, 318] on common-icon at bounding box center [1233, 323] width 20 height 20
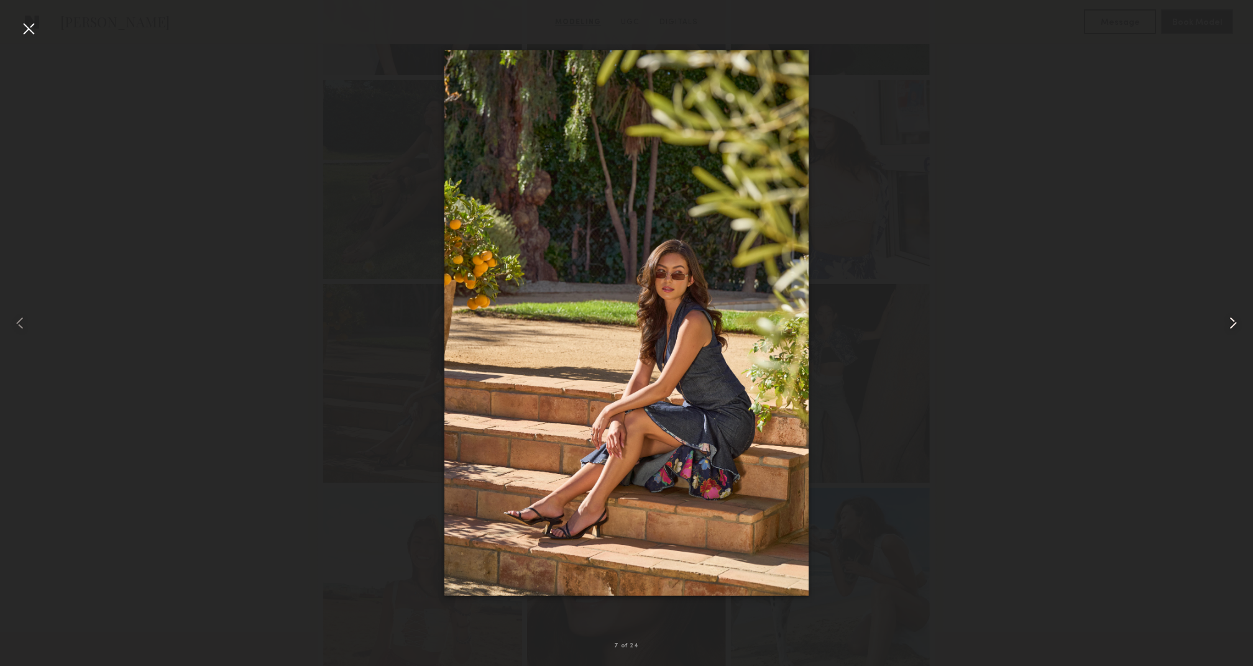
click at [1234, 318] on common-icon at bounding box center [1233, 323] width 20 height 20
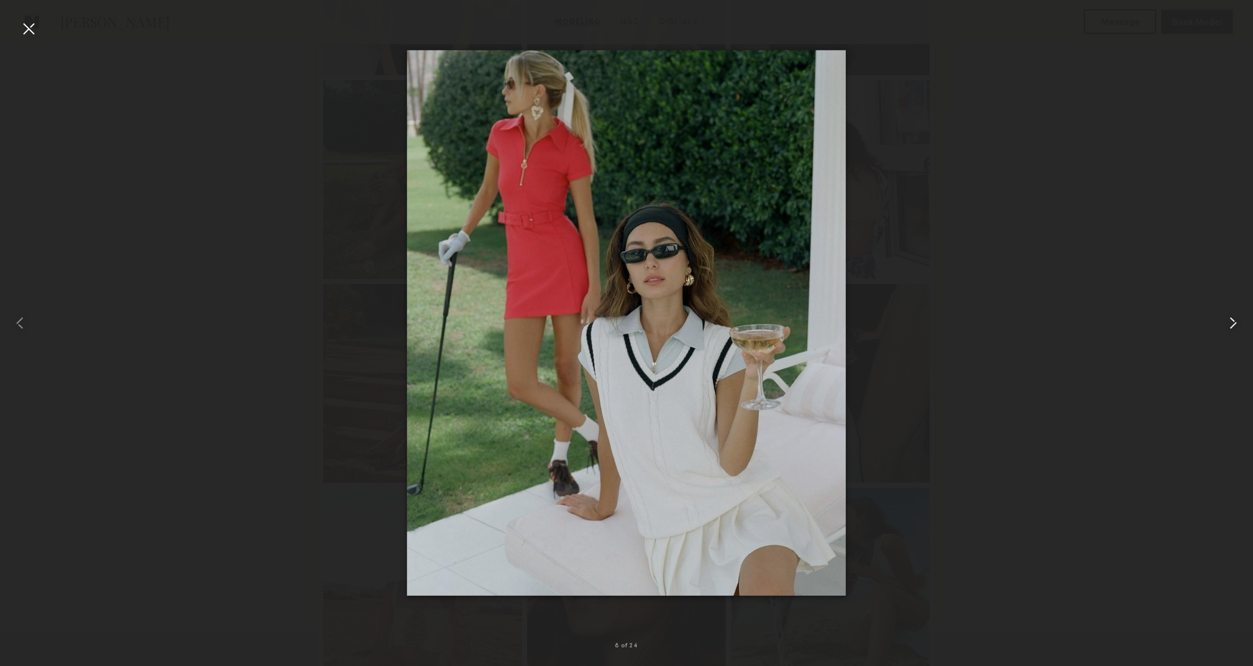
click at [1234, 318] on common-icon at bounding box center [1233, 323] width 20 height 20
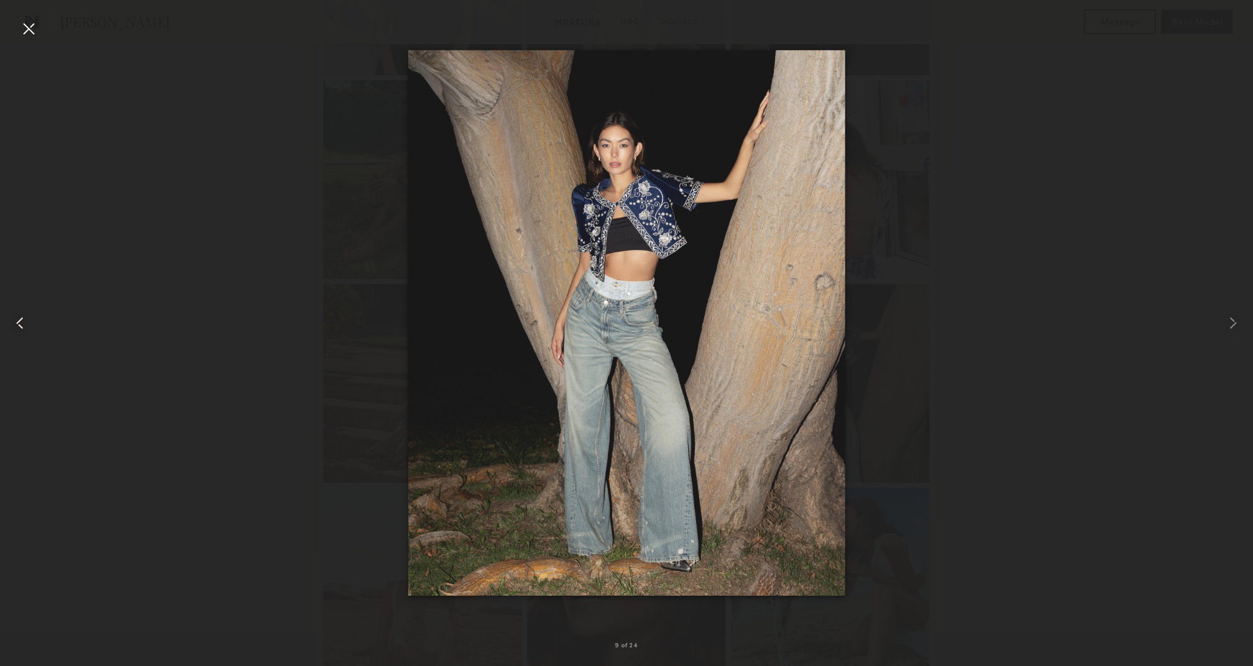
click at [22, 321] on common-icon at bounding box center [20, 323] width 20 height 20
